Goal: Check status: Check status

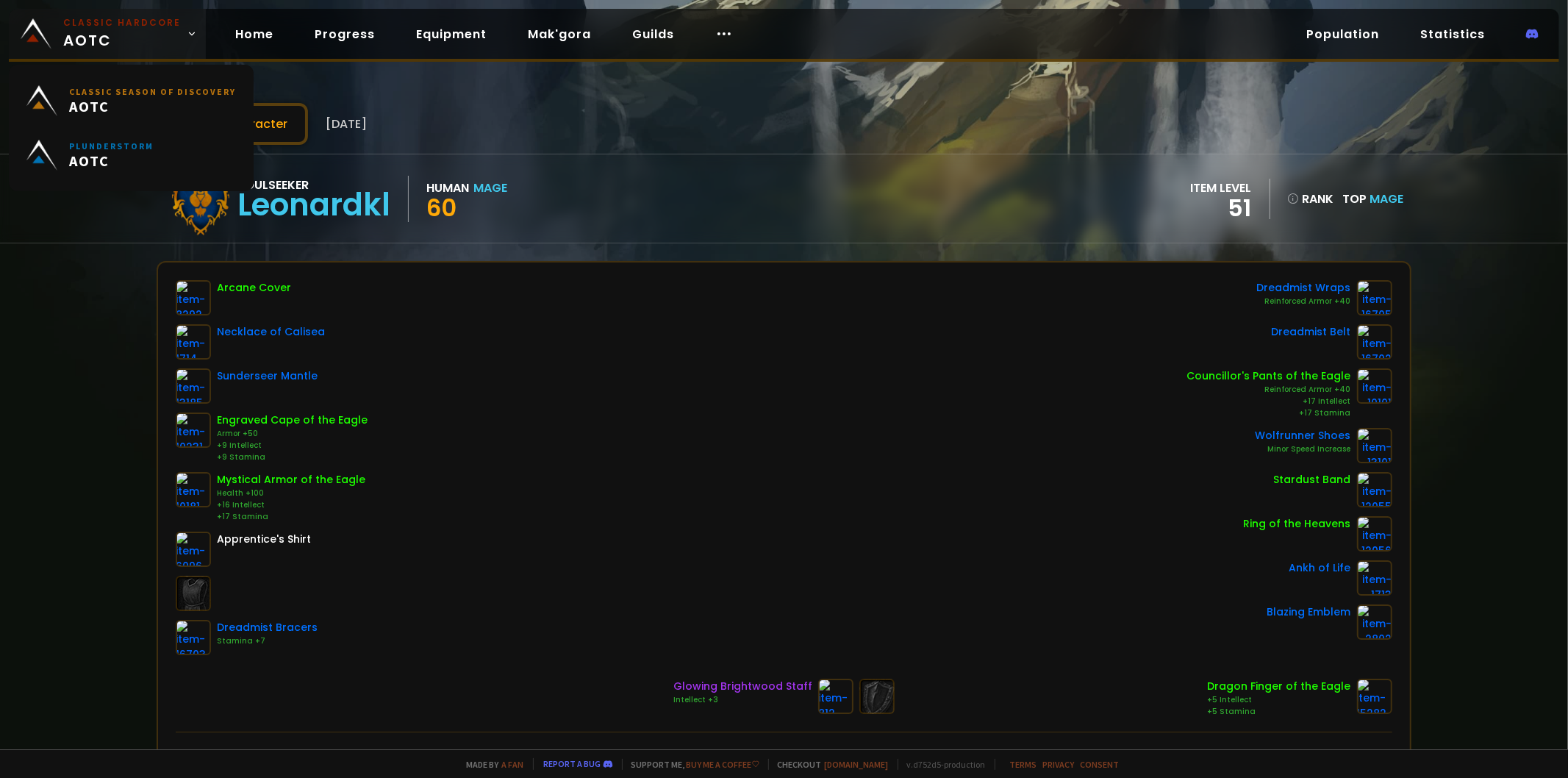
click at [54, 31] on link "Classic Hardcore AOTC" at bounding box center [107, 34] width 197 height 50
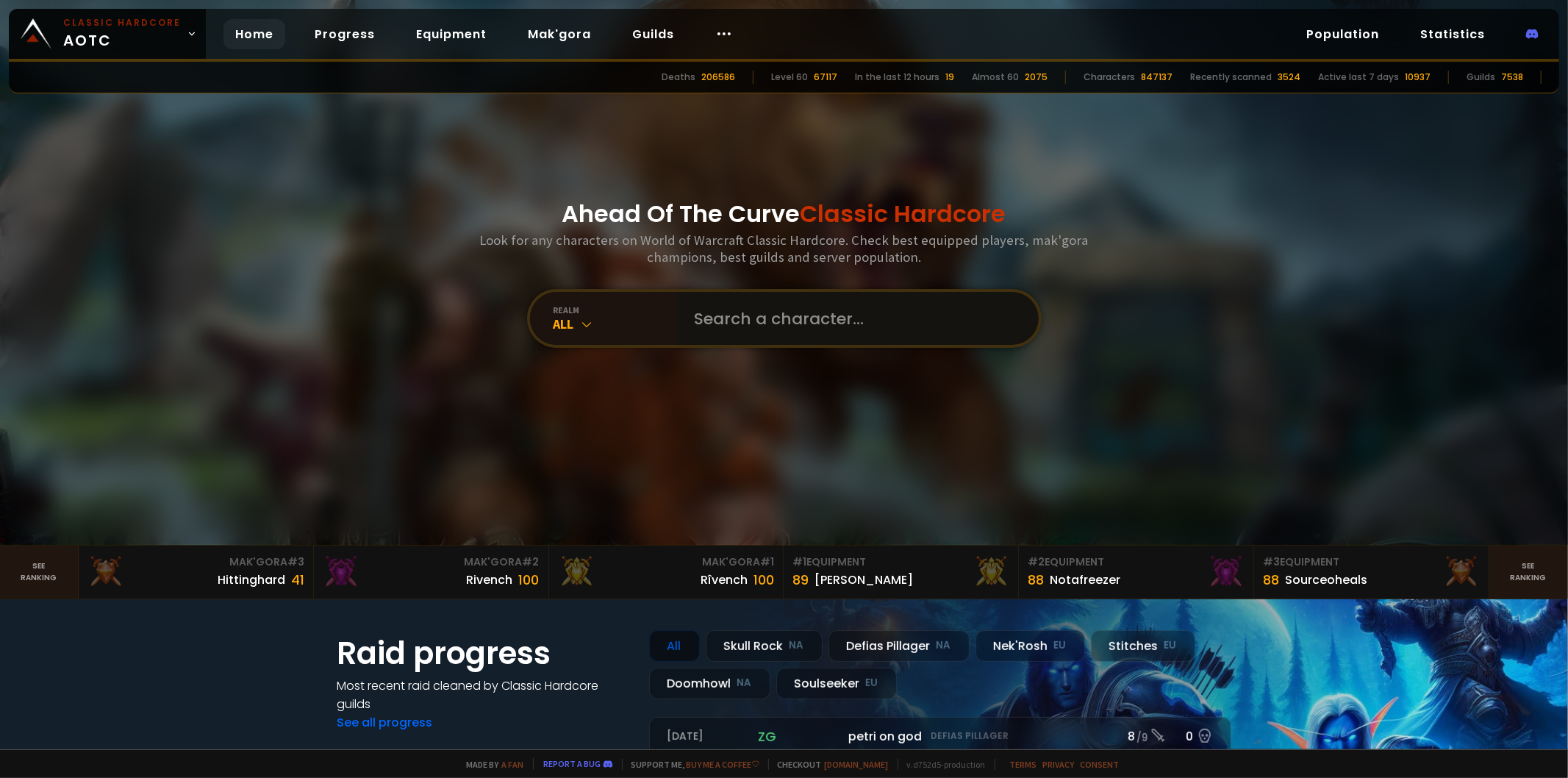
click at [756, 315] on input "text" at bounding box center [853, 318] width 335 height 53
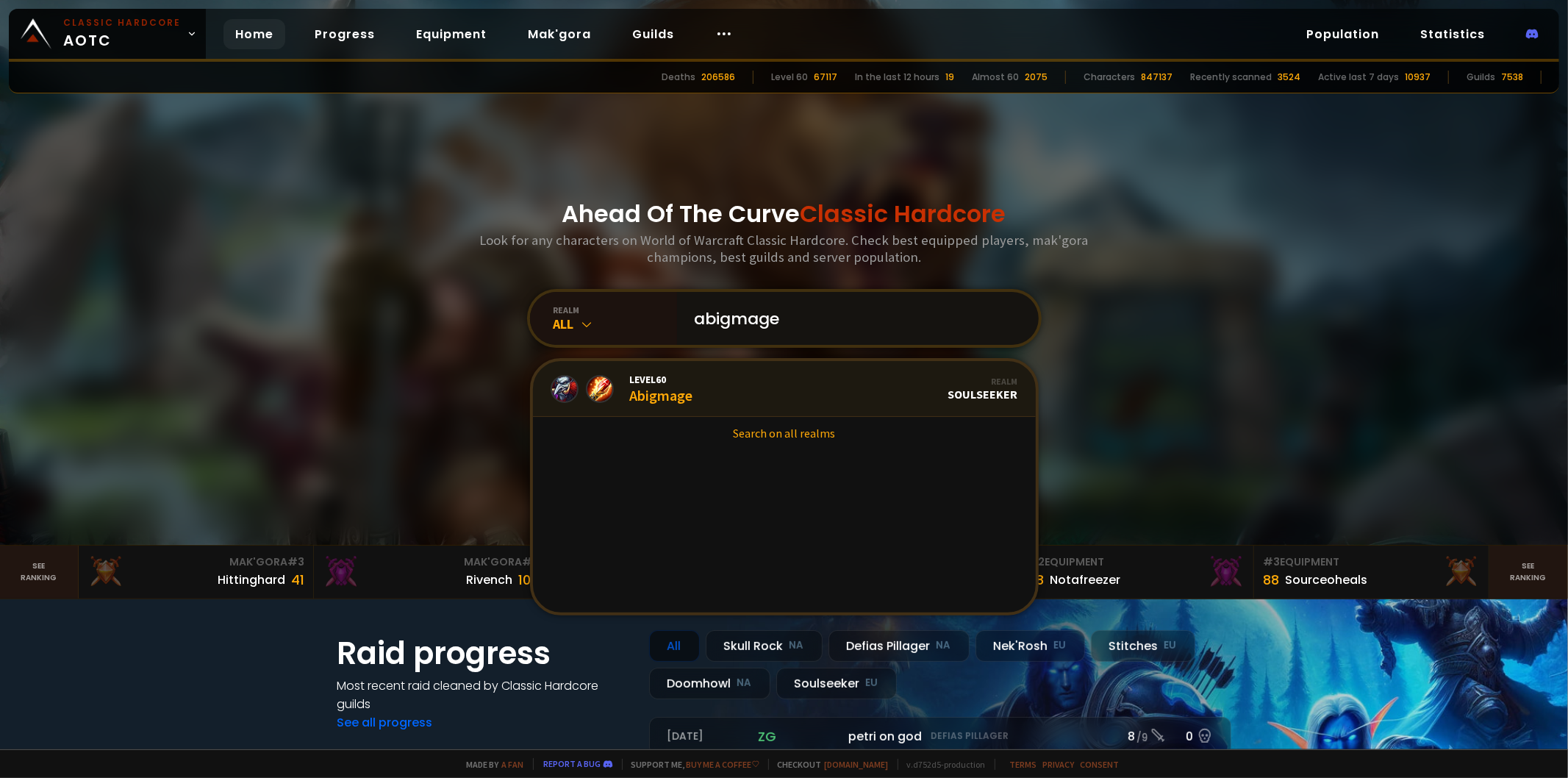
type input "abigmage"
click at [719, 388] on link "Level 60 Abigmage Realm Soulseeker" at bounding box center [784, 389] width 503 height 56
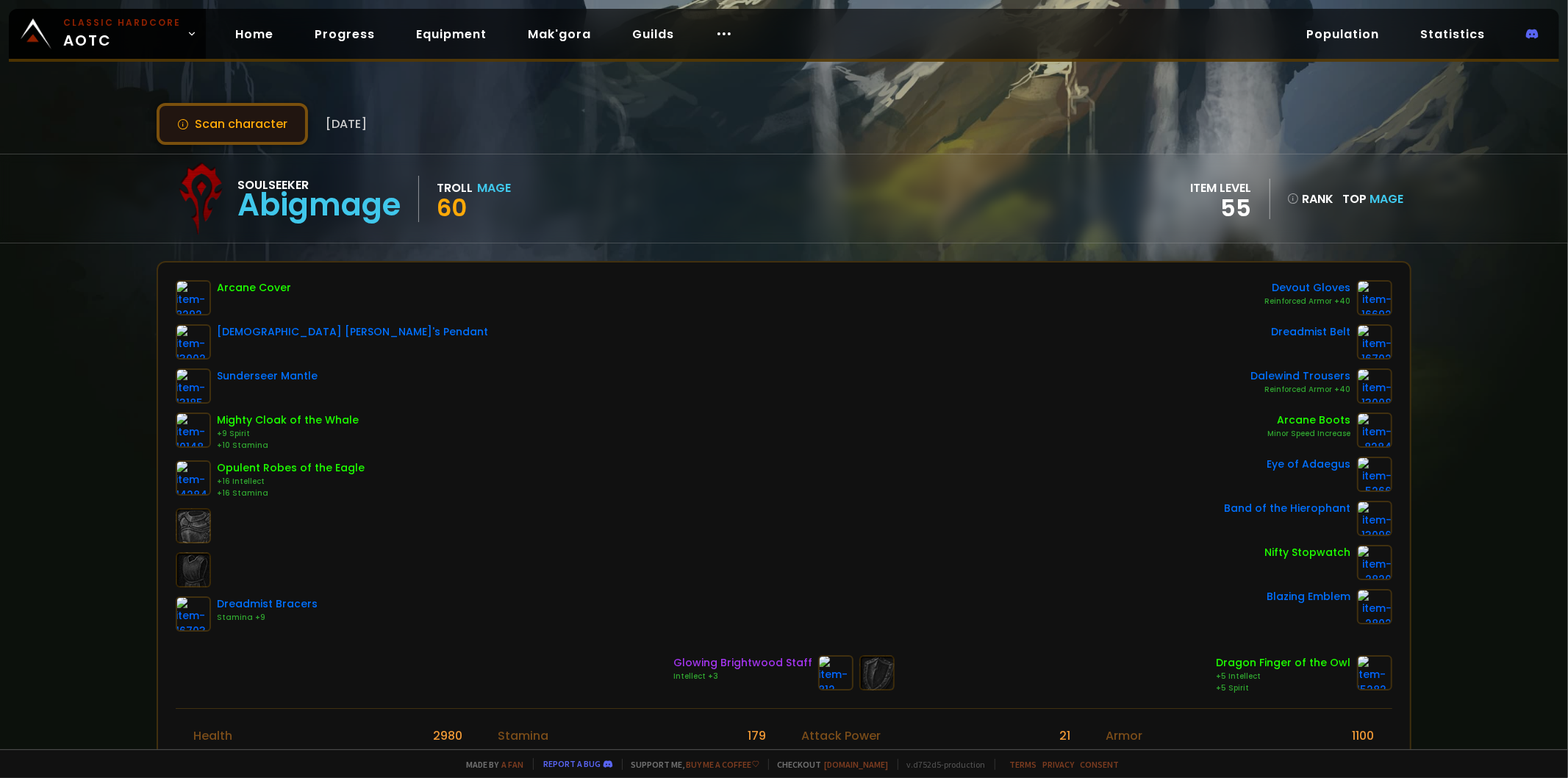
click at [212, 112] on button "Scan character" at bounding box center [232, 123] width 151 height 42
